Goal: Task Accomplishment & Management: Use online tool/utility

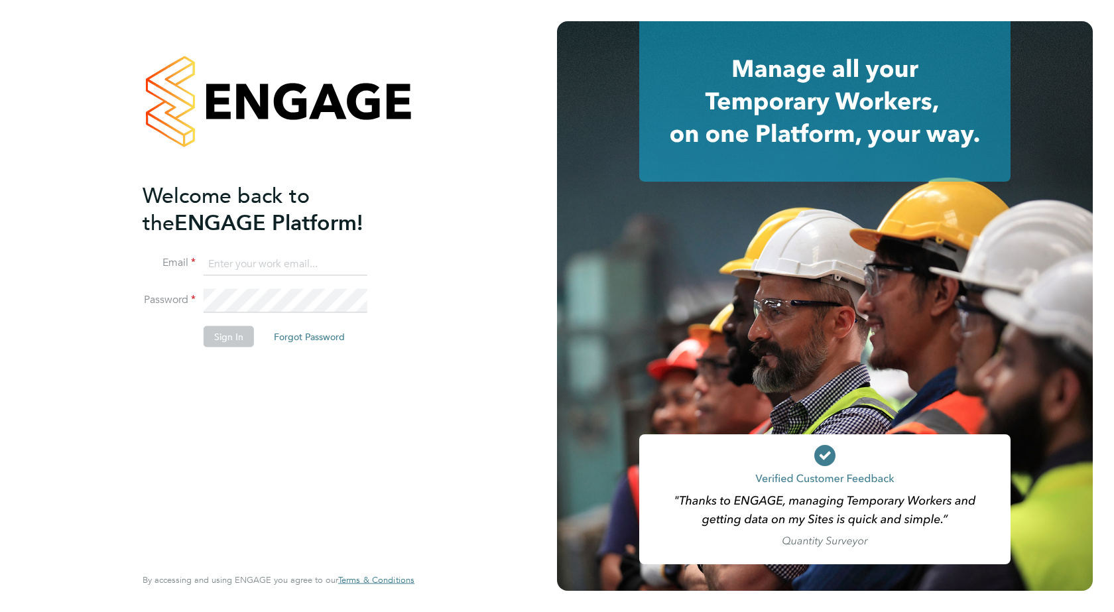
type input "accounts@buildrec.com"
click at [146, 407] on div "Welcome back to the ENGAGE Platform! Email accounts@buildrec.com Password Sign …" at bounding box center [272, 372] width 259 height 381
click at [230, 340] on button "Sign In" at bounding box center [229, 336] width 50 height 21
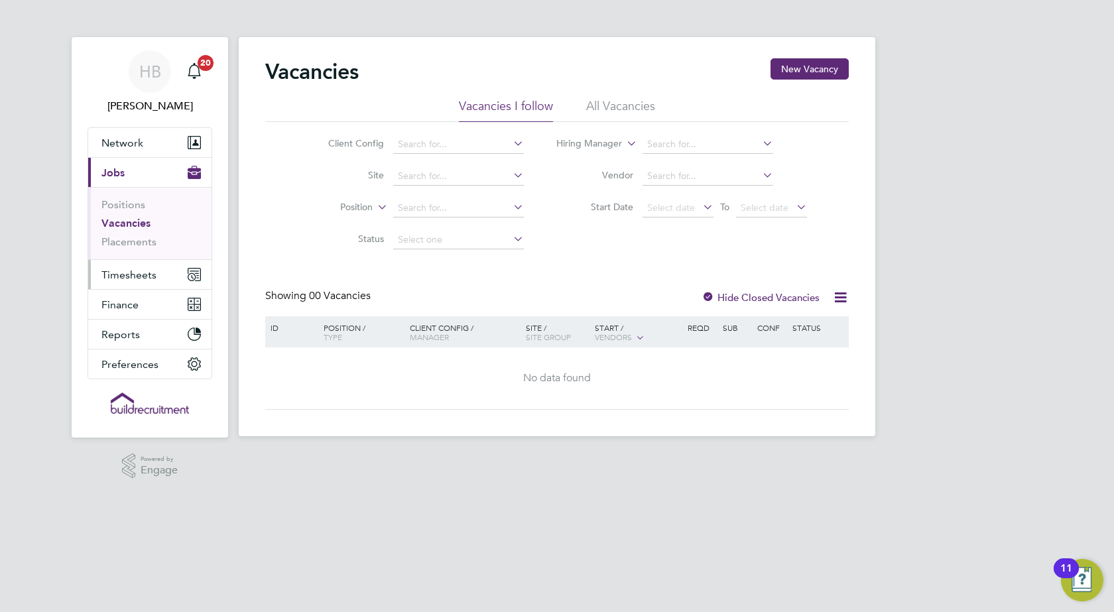
click at [124, 276] on span "Timesheets" at bounding box center [128, 275] width 55 height 13
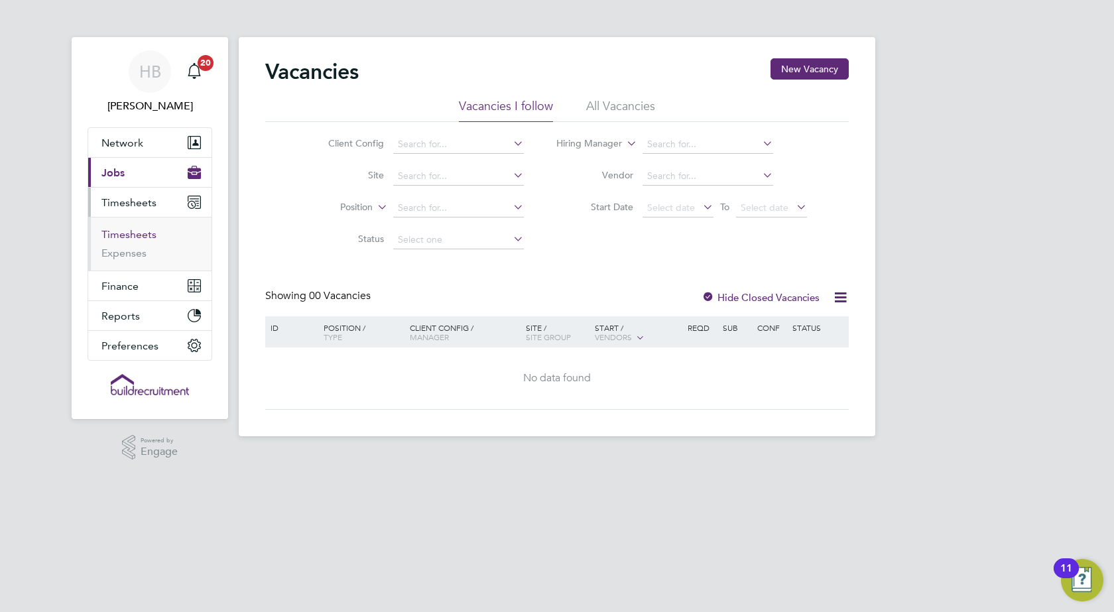
click at [129, 238] on link "Timesheets" at bounding box center [128, 234] width 55 height 13
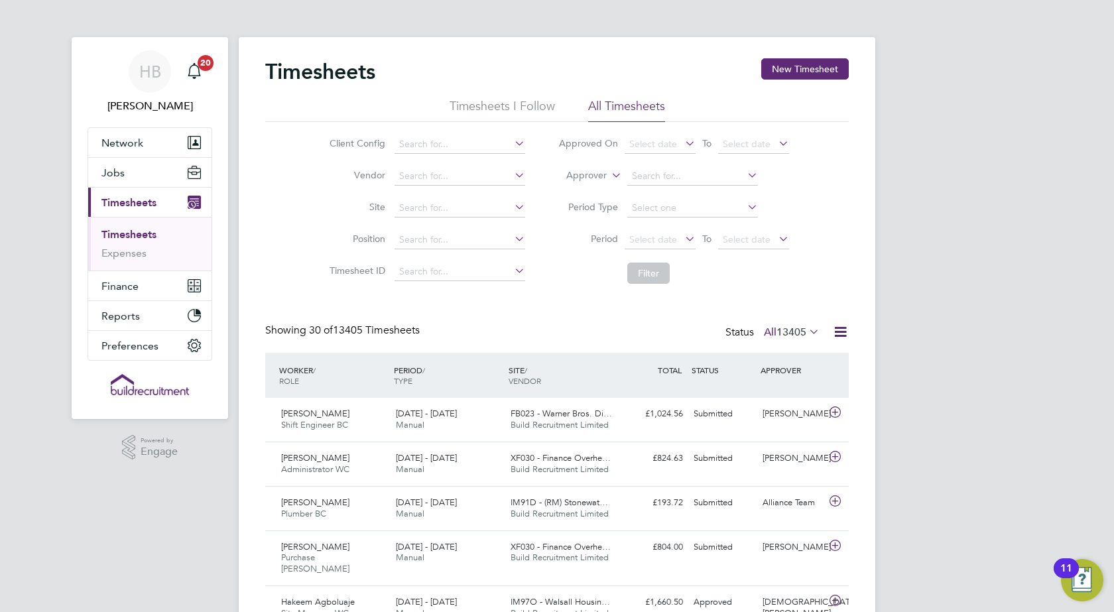
click at [843, 332] on icon at bounding box center [840, 332] width 17 height 17
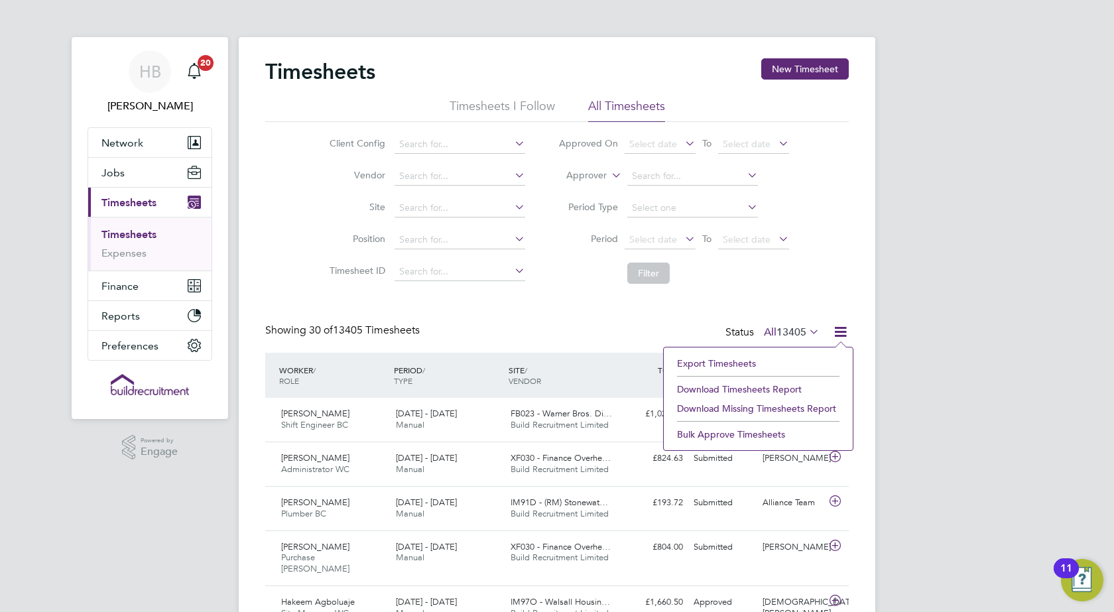
click at [697, 361] on li "Export Timesheets" at bounding box center [758, 363] width 176 height 19
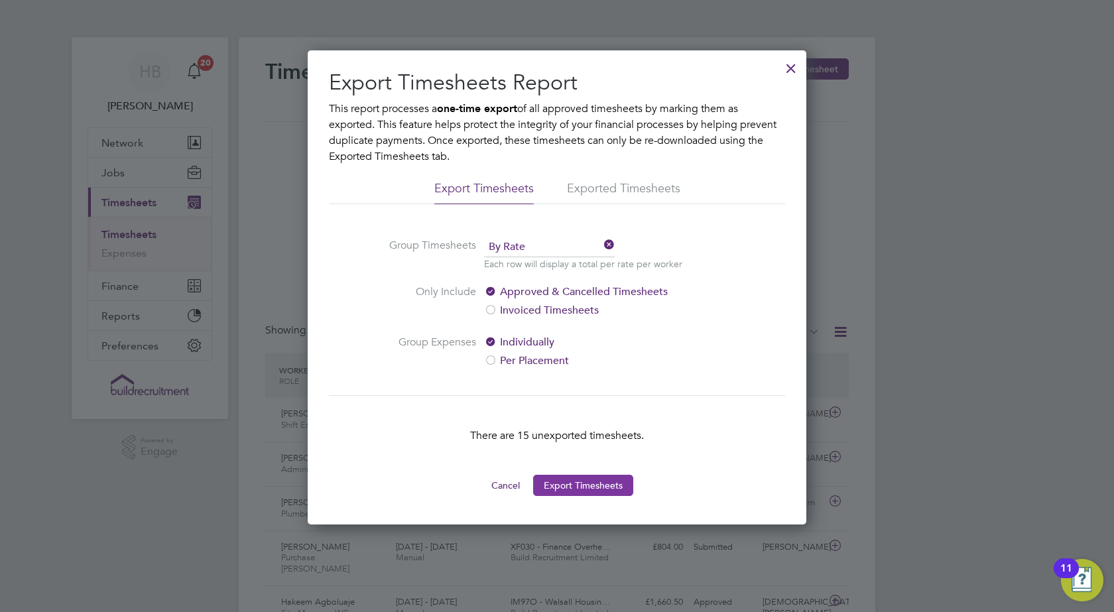
click at [555, 488] on button "Export Timesheets" at bounding box center [583, 485] width 100 height 21
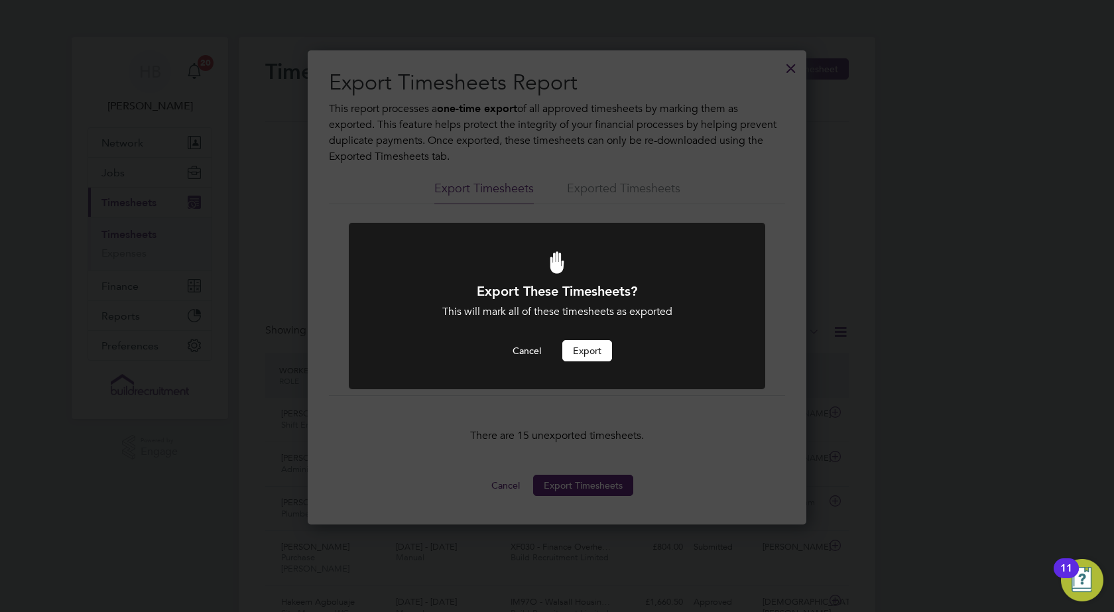
click at [580, 353] on button "Export" at bounding box center [587, 350] width 50 height 21
